Goal: Register for event/course

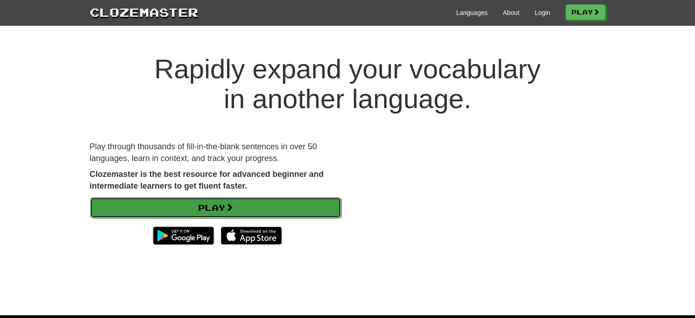
click at [292, 207] on link "Play" at bounding box center [215, 207] width 251 height 21
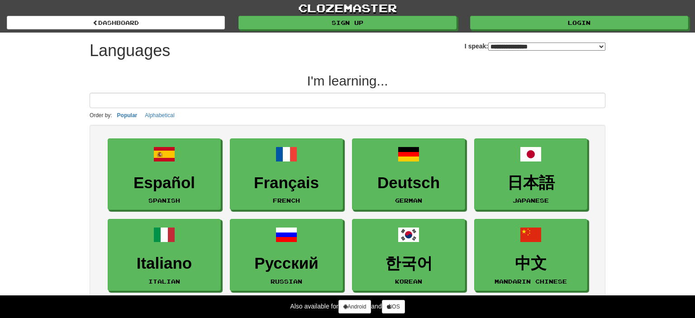
select select "*******"
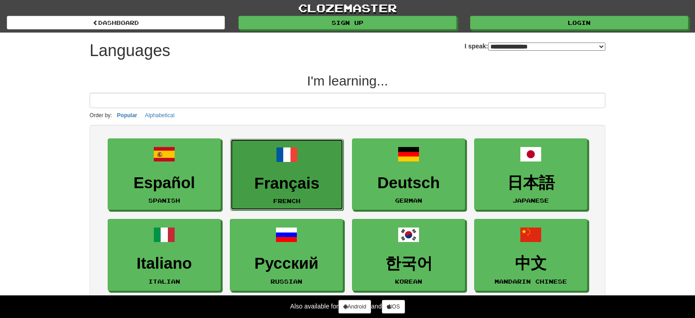
click at [284, 181] on h3 "Français" at bounding box center [286, 184] width 103 height 18
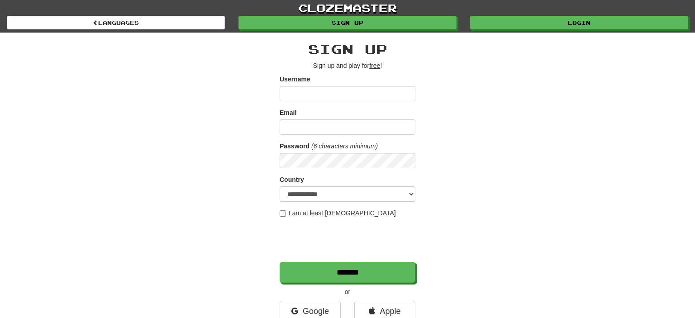
click at [306, 99] on input "Username" at bounding box center [348, 93] width 136 height 15
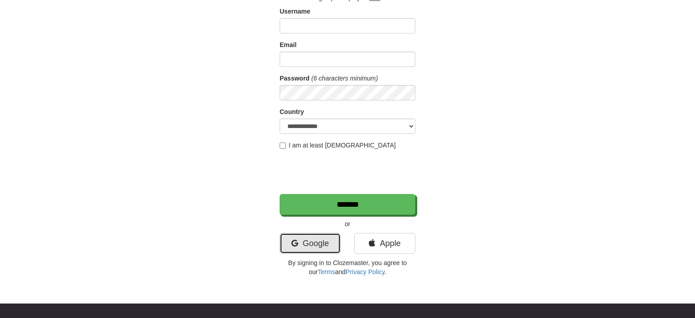
click at [316, 240] on link "Google" at bounding box center [310, 243] width 61 height 21
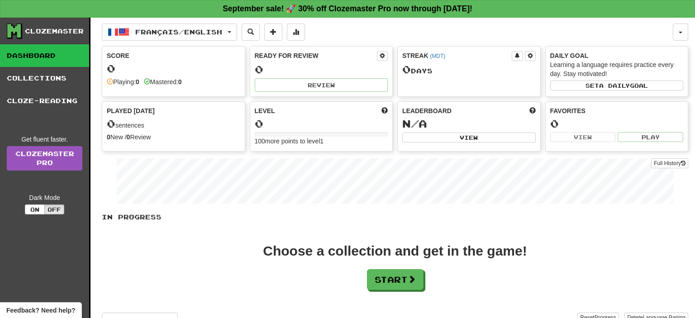
click at [597, 238] on div "In Progress Choose a collection and get in the game! Start Add Collection Reset…" at bounding box center [395, 273] width 587 height 121
click at [391, 274] on button "Start" at bounding box center [396, 280] width 57 height 21
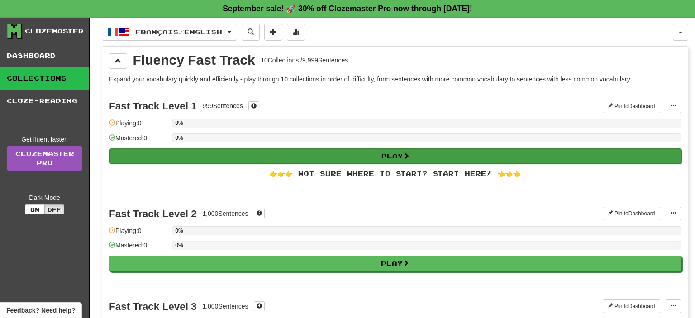
scroll to position [67, 0]
